Goal: Task Accomplishment & Management: Manage account settings

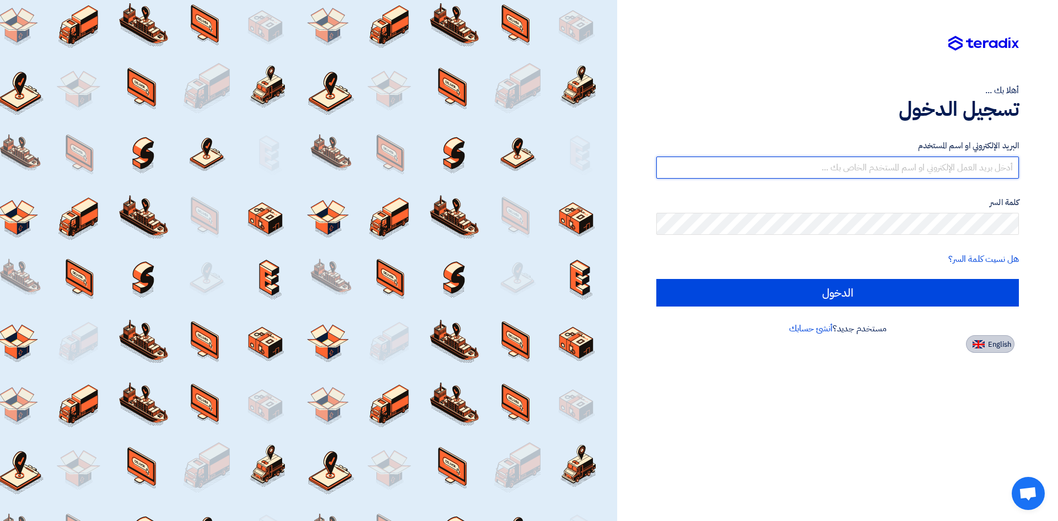
type input "[EMAIL_ADDRESS][DOMAIN_NAME]"
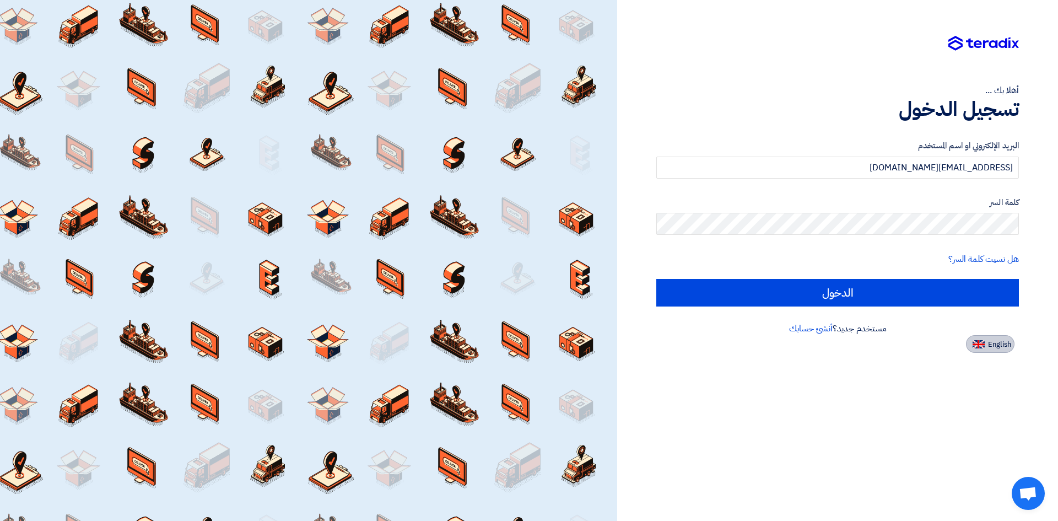
click at [991, 344] on span "English" at bounding box center [999, 345] width 23 height 8
type input "Sign in"
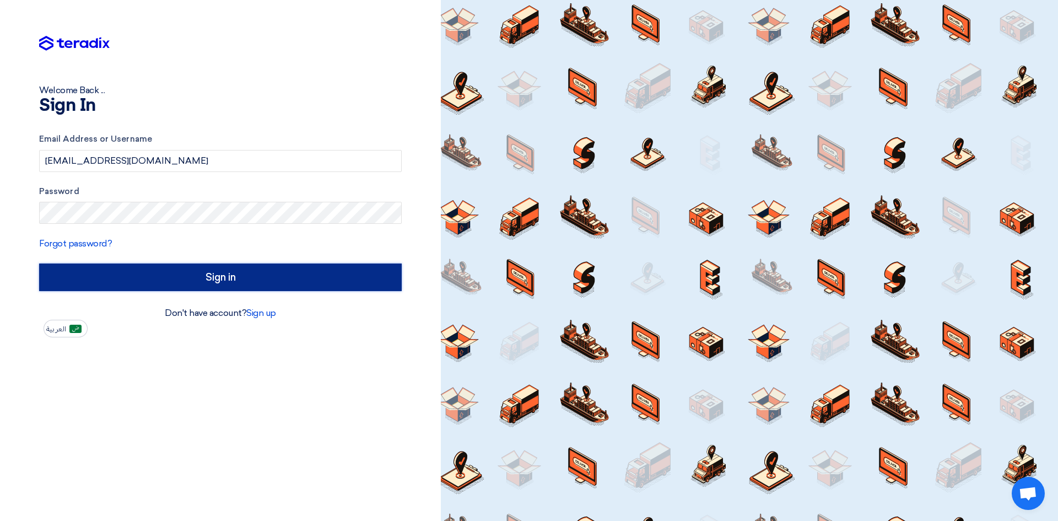
click at [228, 278] on input "Sign in" at bounding box center [220, 277] width 363 height 28
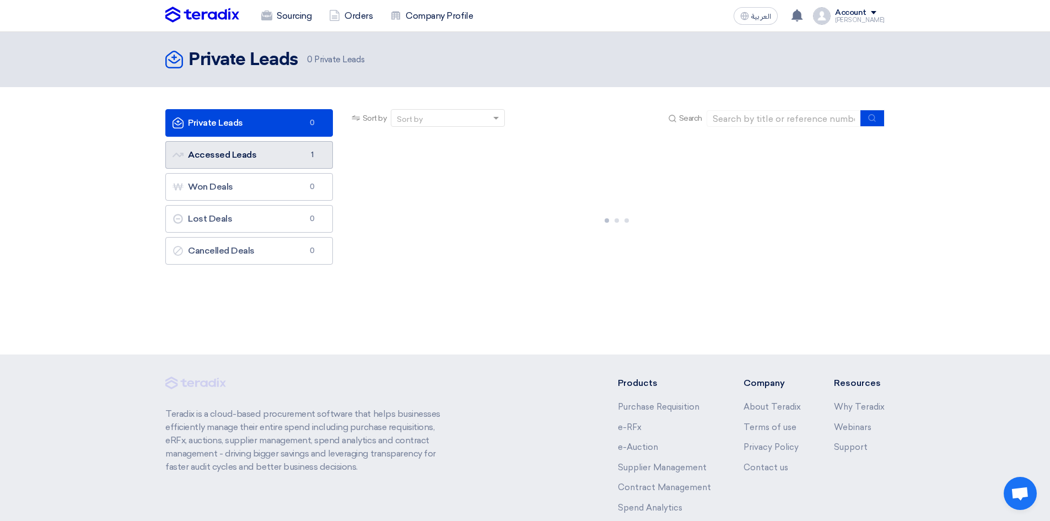
click at [263, 149] on link "Accessed Leads Accessed Leads 1" at bounding box center [249, 155] width 168 height 28
